Goal: Task Accomplishment & Management: Use online tool/utility

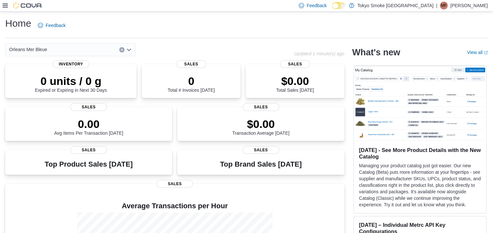
click at [3, 6] on icon at bounding box center [5, 5] width 5 height 5
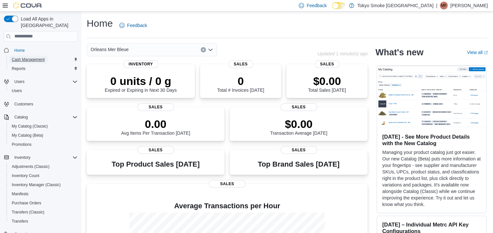
click at [29, 57] on span "Cash Management" at bounding box center [28, 59] width 33 height 5
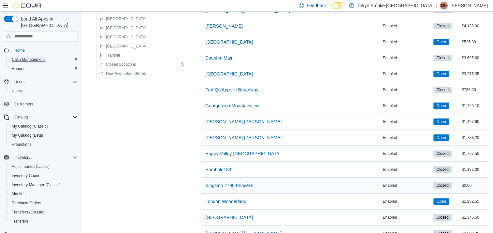
scroll to position [261, 0]
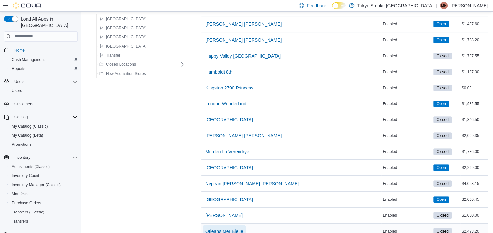
click at [212, 231] on span "Orleans Mer Bleue" at bounding box center [224, 231] width 38 height 7
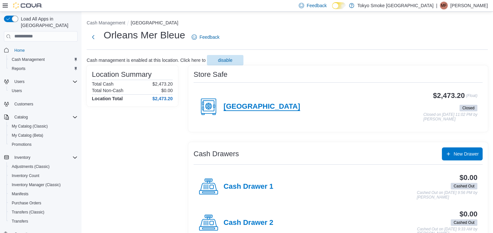
click at [242, 107] on h4 "[GEOGRAPHIC_DATA]" at bounding box center [262, 107] width 77 height 8
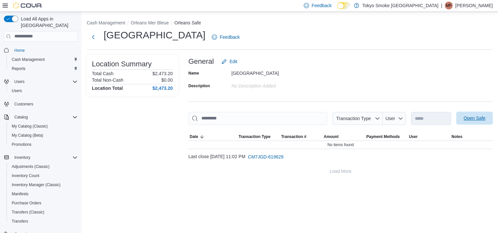
click at [475, 120] on span "Open Safe" at bounding box center [475, 118] width 22 height 7
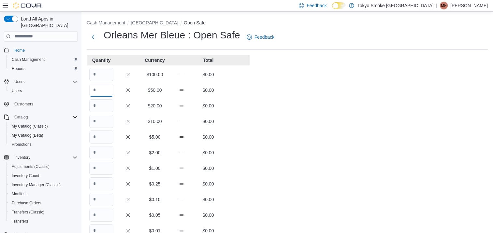
click at [104, 90] on input "Quantity" at bounding box center [101, 90] width 24 height 13
type input "*"
type input "**"
type input "*"
type input "**"
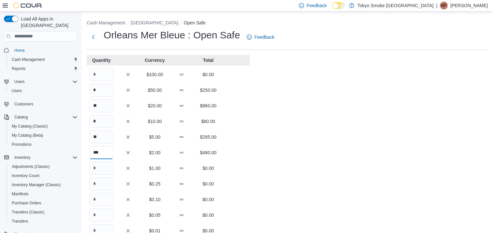
type input "***"
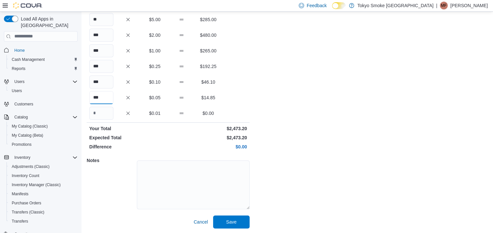
scroll to position [118, 0]
type input "***"
click at [297, 166] on div "Cash Management Orleans Open Safe Orleans Mer Bleue : Open Safe Feedback Quanti…" at bounding box center [287, 63] width 412 height 340
click at [231, 223] on span "Save" at bounding box center [231, 221] width 10 height 7
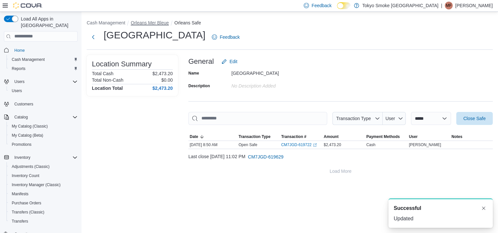
click at [152, 24] on button "Orleans Mer Bleue" at bounding box center [150, 22] width 38 height 5
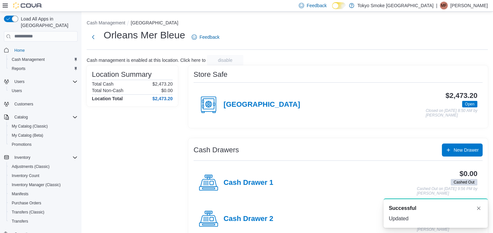
scroll to position [86, 0]
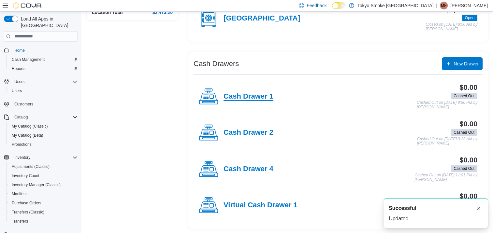
click at [241, 97] on h4 "Cash Drawer 1" at bounding box center [249, 97] width 50 height 8
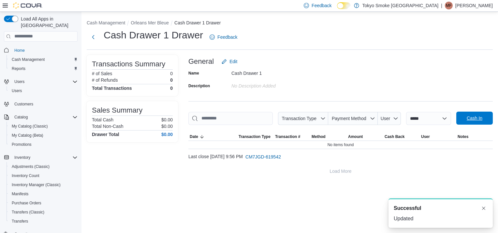
click at [478, 119] on span "Cash In" at bounding box center [475, 118] width 16 height 7
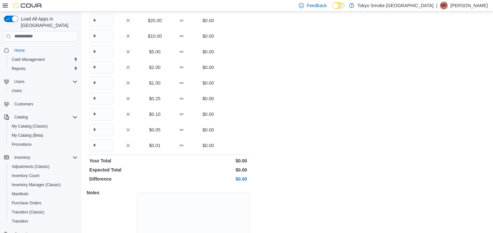
scroll to position [118, 0]
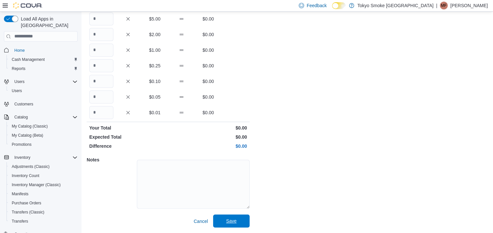
click at [233, 220] on span "Save" at bounding box center [231, 221] width 10 height 7
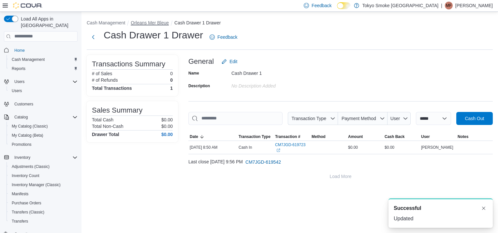
click at [161, 22] on button "Orleans Mer Bleue" at bounding box center [150, 22] width 38 height 5
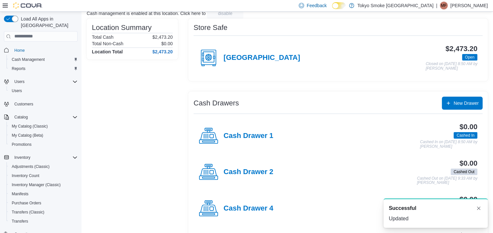
scroll to position [86, 0]
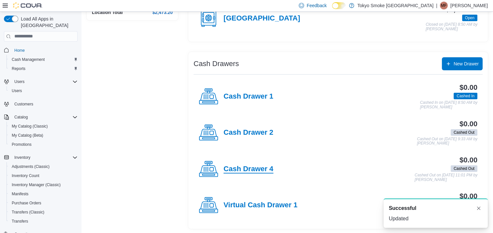
click at [252, 166] on h4 "Cash Drawer 4" at bounding box center [249, 169] width 50 height 8
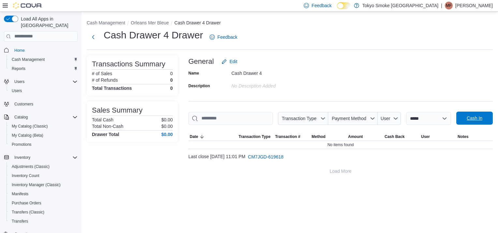
click at [467, 116] on span "Cash In" at bounding box center [475, 118] width 16 height 7
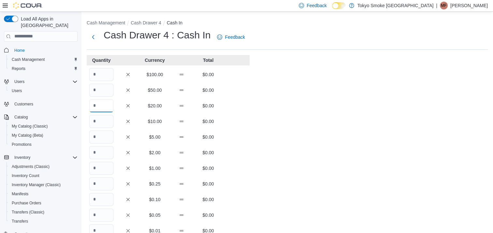
click at [104, 103] on input "Quantity" at bounding box center [101, 105] width 24 height 13
type input "*"
type input "**"
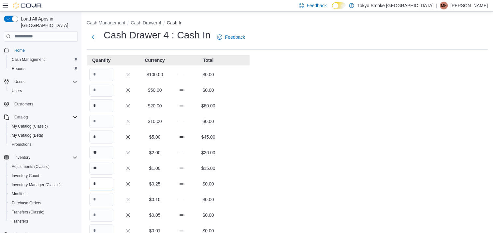
type input "*"
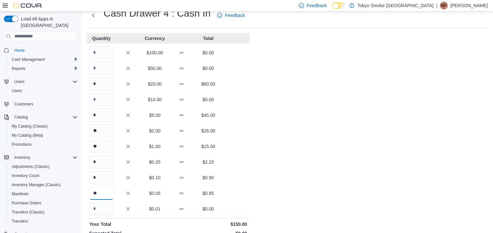
scroll to position [118, 0]
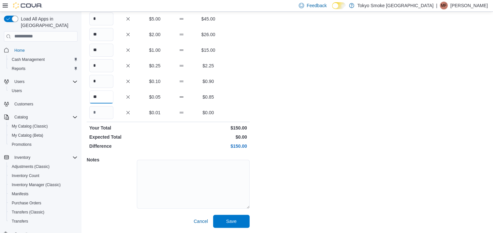
type input "**"
click at [267, 164] on div "Cash Management Cash Drawer 4 Cash In Cash Drawer 4 : Cash In Feedback Quantity…" at bounding box center [287, 63] width 412 height 340
click at [230, 223] on span "Save" at bounding box center [231, 221] width 10 height 7
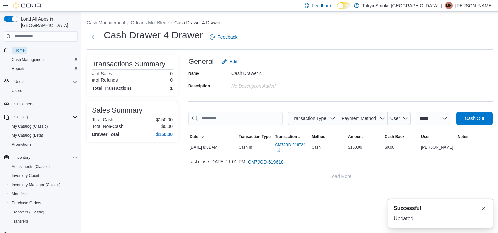
click at [18, 47] on span "Home" at bounding box center [19, 51] width 10 height 8
